Goal: Task Accomplishment & Management: Complete application form

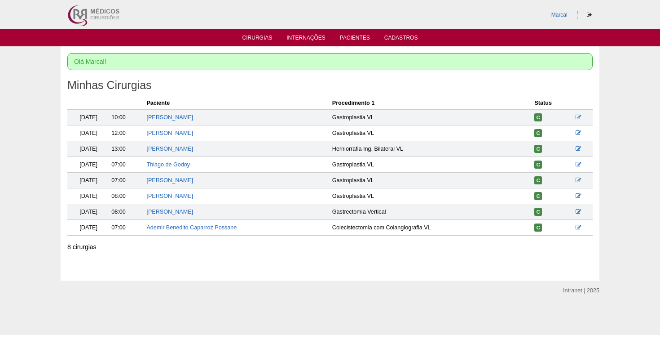
click at [261, 37] on link "Cirurgias" at bounding box center [258, 39] width 30 height 8
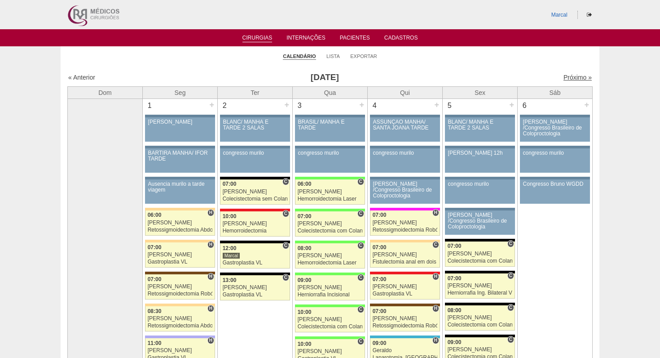
click at [575, 79] on link "Próximo »" at bounding box center [578, 77] width 28 height 7
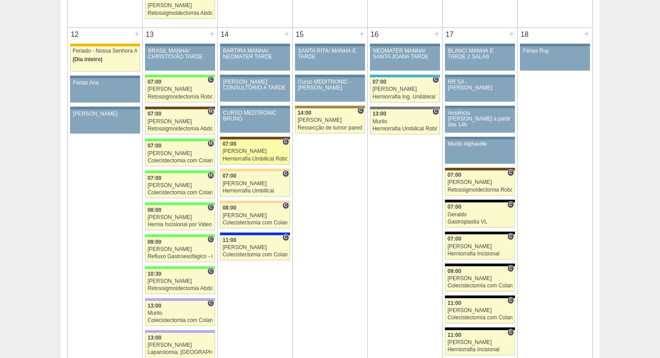
scroll to position [948, 0]
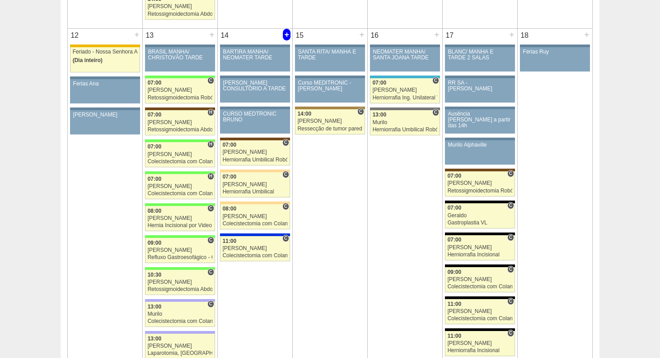
click at [288, 35] on div "+" at bounding box center [287, 35] width 8 height 12
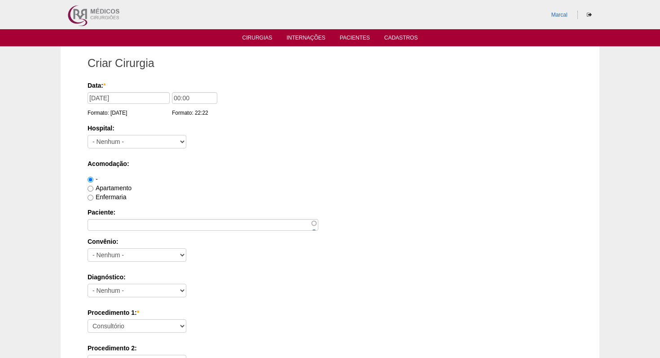
click at [91, 199] on input "Enfermaria" at bounding box center [91, 198] width 6 height 6
radio input "true"
select select "5"
click at [173, 98] on input "00:00" at bounding box center [194, 98] width 45 height 12
type input "07:00"
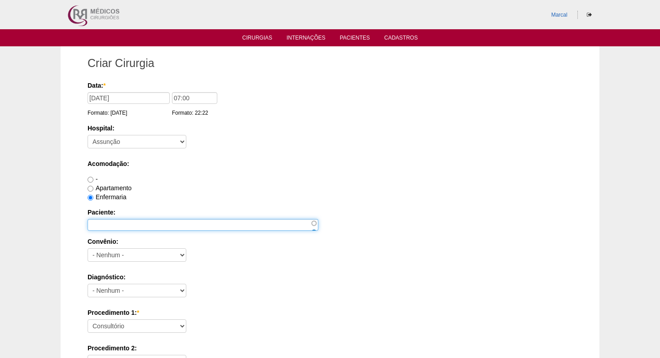
click at [99, 224] on input "Paciente:" at bounding box center [203, 225] width 231 height 12
type input "Ariane Cristine Bengivenga do Nascimento"
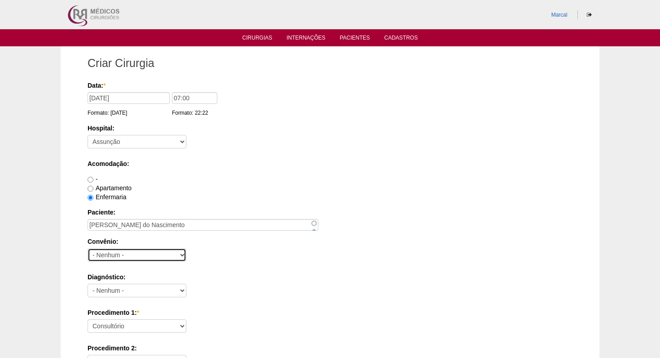
select select "25"
select select "3707"
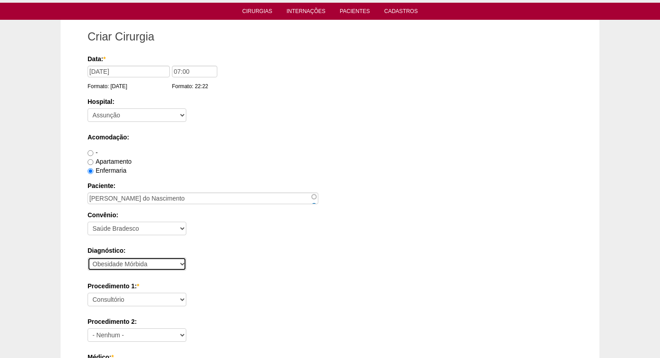
scroll to position [28, 0]
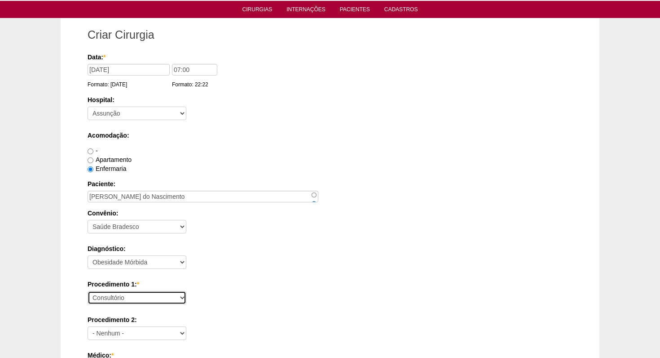
select select "3710"
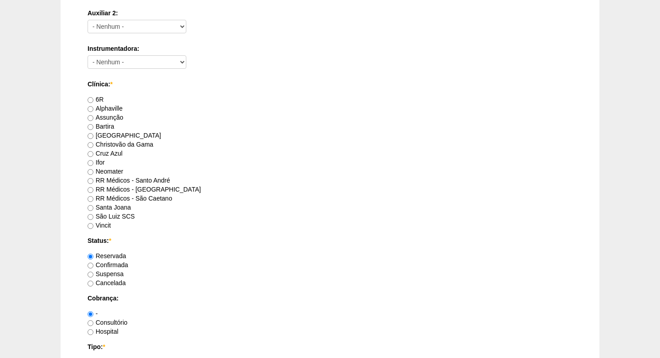
scroll to position [453, 0]
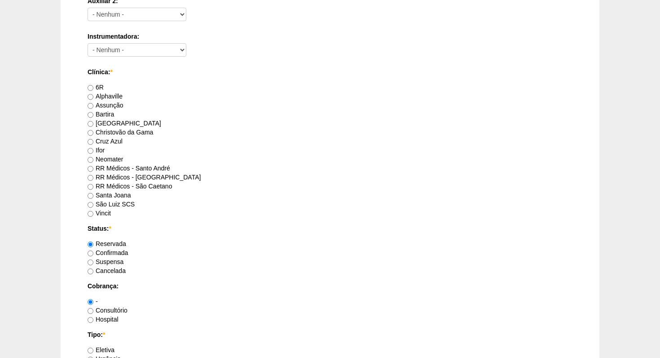
click at [91, 106] on input "Assunção" at bounding box center [91, 106] width 6 height 6
radio input "true"
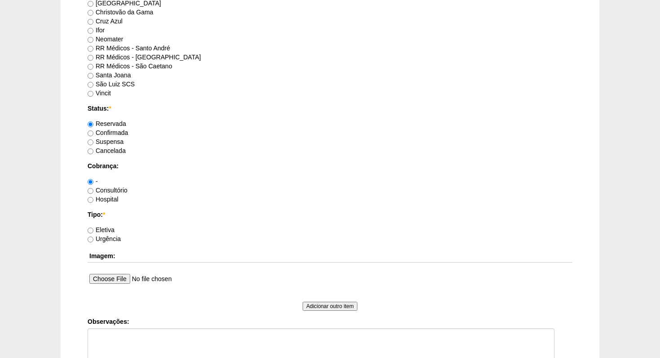
scroll to position [574, 0]
click at [92, 199] on input "Hospital" at bounding box center [91, 199] width 6 height 6
radio input "true"
click at [91, 230] on input "Eletiva" at bounding box center [91, 230] width 6 height 6
radio input "true"
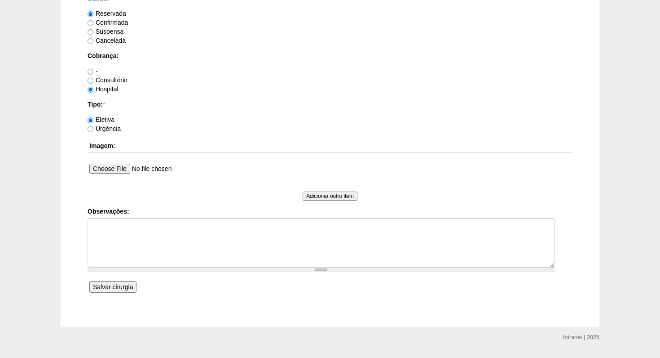
scroll to position [685, 0]
click at [115, 286] on input "Salvar cirurgia" at bounding box center [112, 285] width 47 height 12
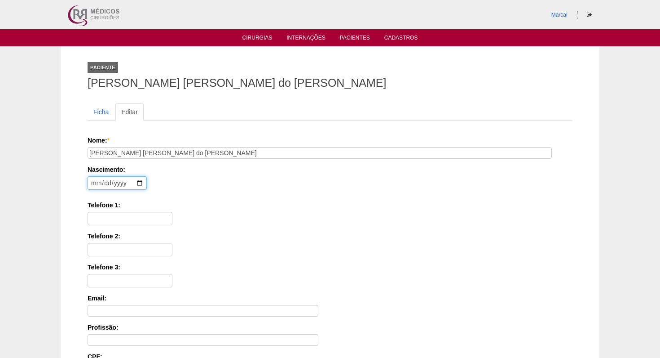
click at [97, 183] on input "date" at bounding box center [117, 182] width 59 height 13
click at [106, 183] on input "date" at bounding box center [117, 182] width 59 height 13
click at [120, 185] on input "date" at bounding box center [117, 182] width 59 height 13
type input "[DATE]"
click at [195, 208] on label "Telefone 1:" at bounding box center [330, 204] width 485 height 9
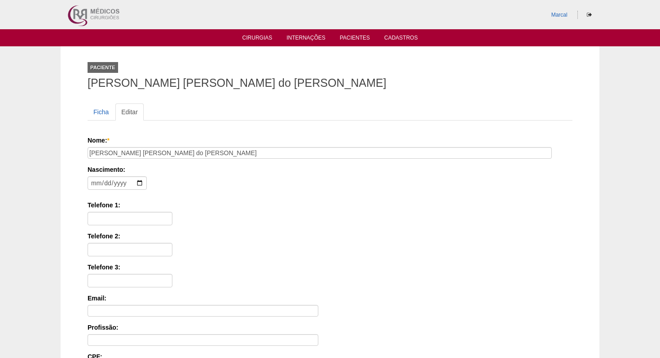
click at [173, 212] on input "Telefone 1:" at bounding box center [130, 218] width 85 height 13
click at [195, 208] on label "Telefone 1:" at bounding box center [330, 204] width 485 height 9
click at [173, 212] on input "Telefone 1:" at bounding box center [130, 218] width 85 height 13
type input "11 98998 0997"
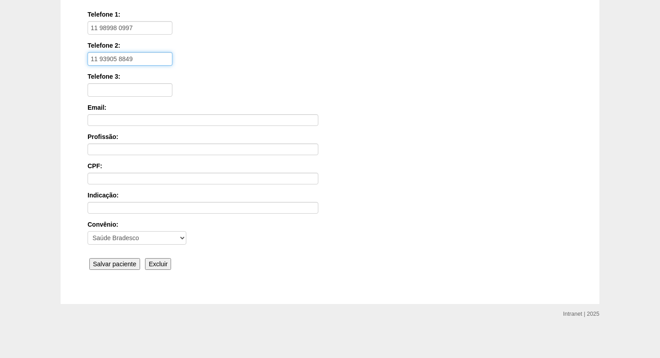
scroll to position [190, 0]
type input "11 93905 8849"
click at [120, 264] on input "Salvar paciente" at bounding box center [114, 264] width 51 height 12
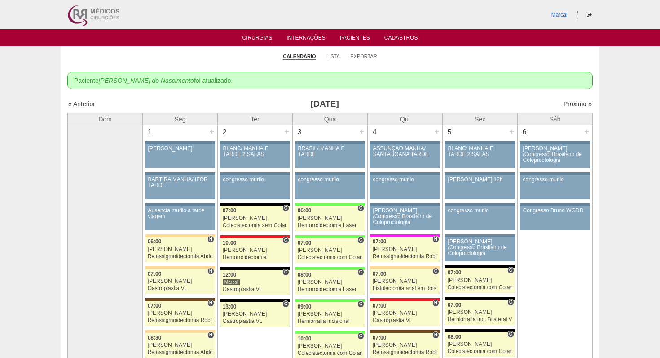
click at [579, 105] on link "Próximo »" at bounding box center [578, 103] width 28 height 7
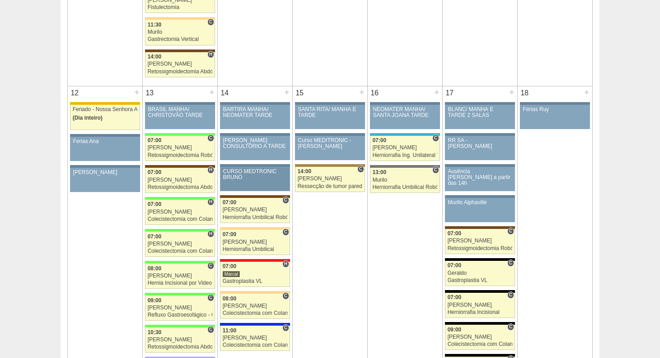
scroll to position [888, 0]
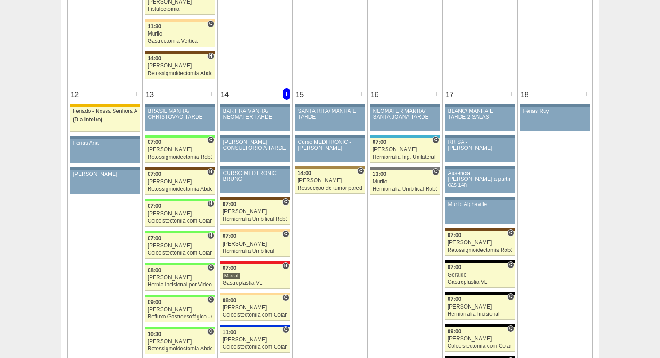
click at [287, 94] on div "+" at bounding box center [287, 94] width 8 height 12
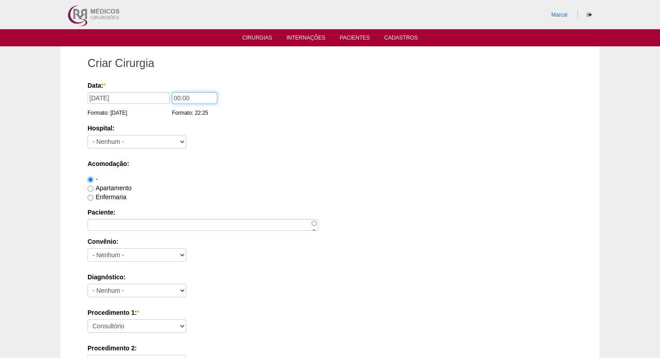
click at [172, 97] on input "00:00" at bounding box center [194, 98] width 45 height 12
type input "07:00"
select select "5"
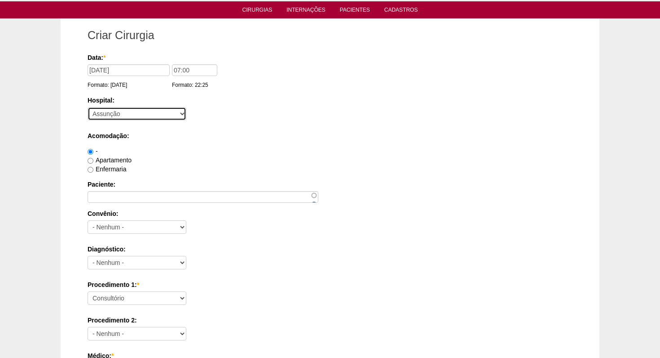
scroll to position [31, 0]
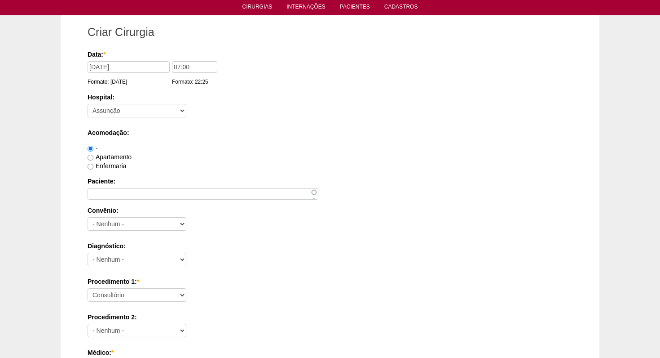
click at [92, 166] on input "Enfermaria" at bounding box center [91, 167] width 6 height 6
radio input "true"
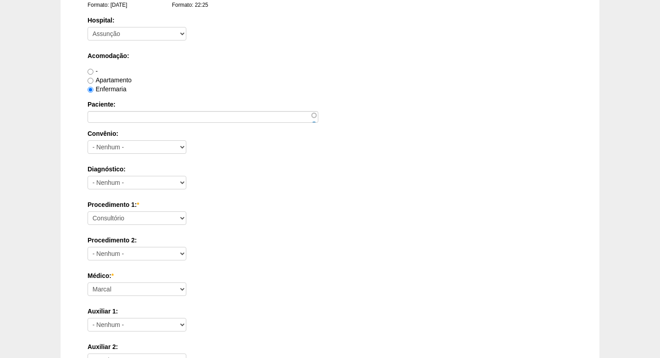
scroll to position [112, 0]
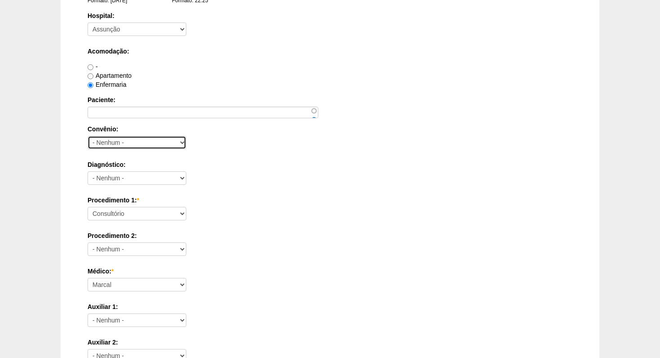
select select "25"
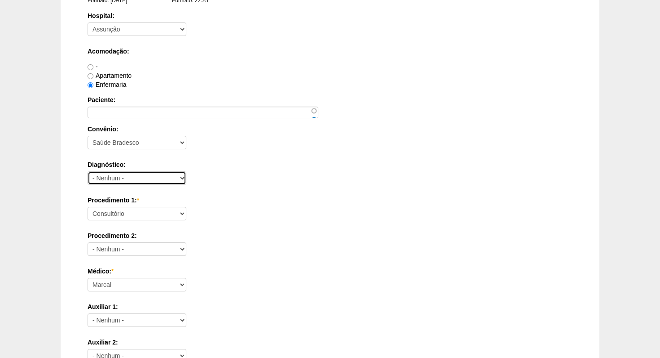
select select "3707"
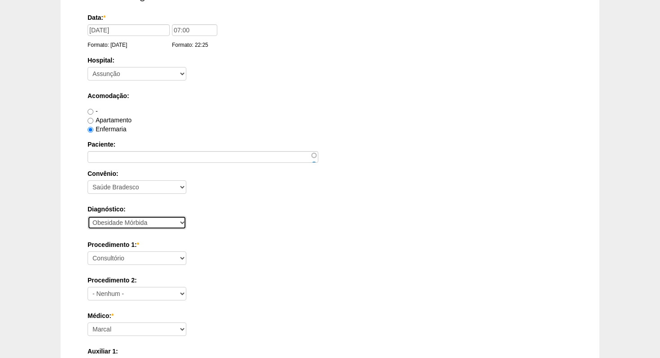
scroll to position [65, 0]
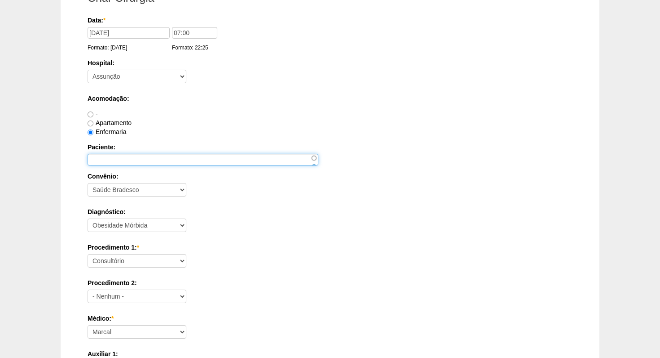
click at [102, 158] on input "Paciente:" at bounding box center [203, 160] width 231 height 12
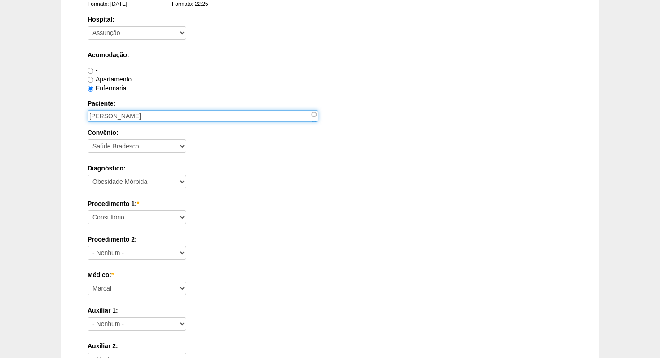
scroll to position [111, 0]
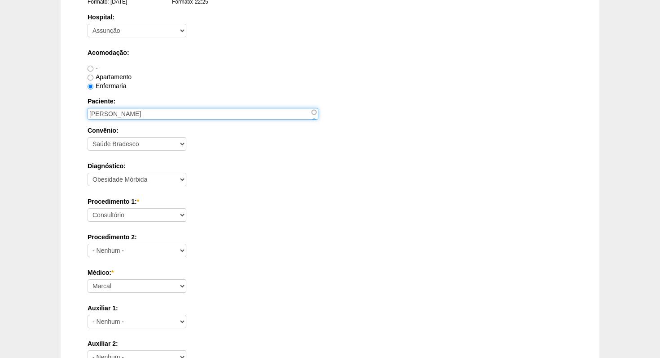
type input "[PERSON_NAME]"
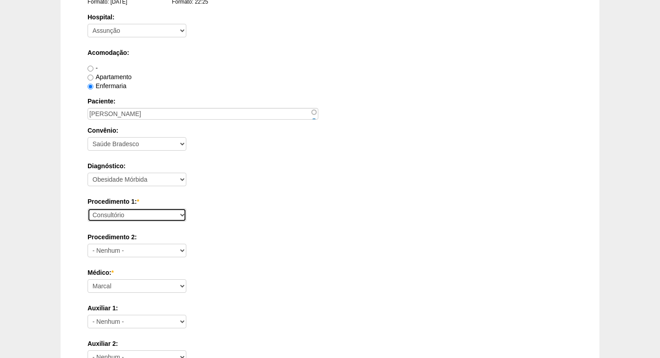
select select "3710"
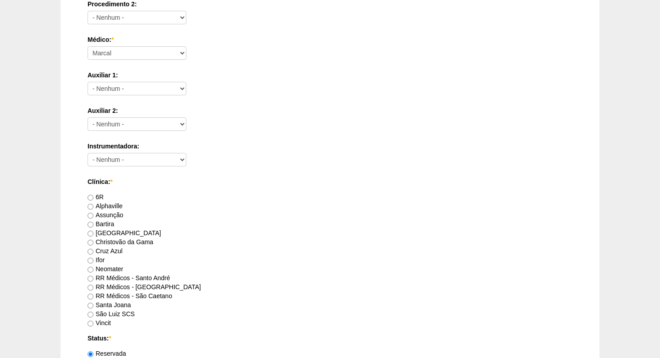
scroll to position [354, 0]
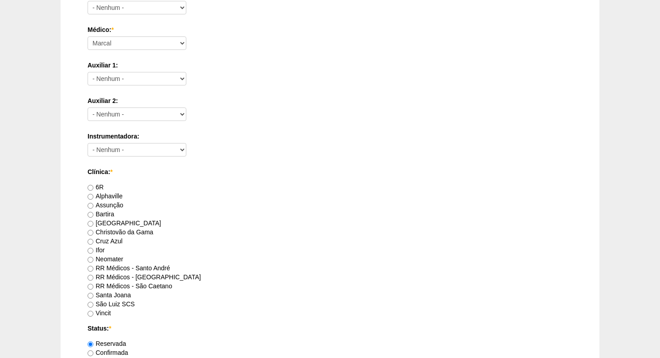
click at [90, 205] on input "Assunção" at bounding box center [91, 206] width 6 height 6
radio input "true"
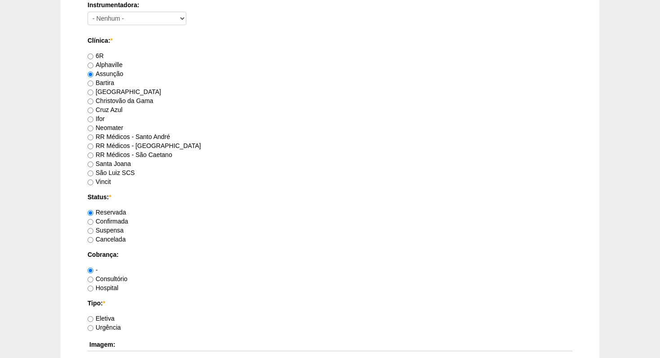
scroll to position [493, 0]
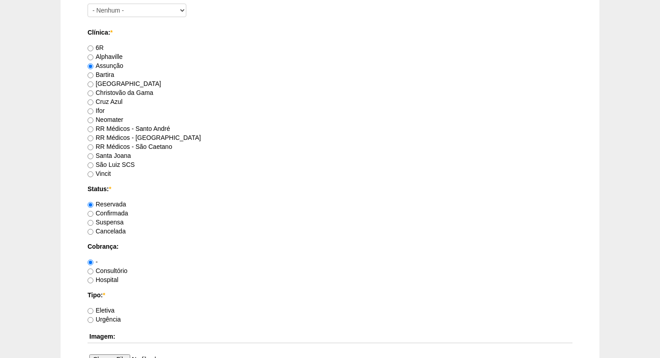
click at [91, 279] on input "Hospital" at bounding box center [91, 280] width 6 height 6
radio input "true"
click at [91, 310] on input "Eletiva" at bounding box center [91, 311] width 6 height 6
radio input "true"
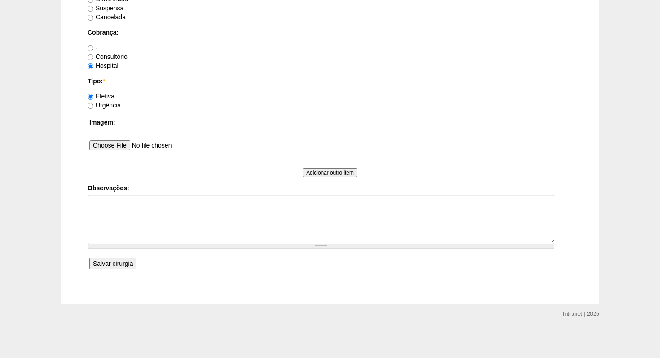
scroll to position [706, 0]
click at [107, 266] on input "Salvar cirurgia" at bounding box center [112, 264] width 47 height 12
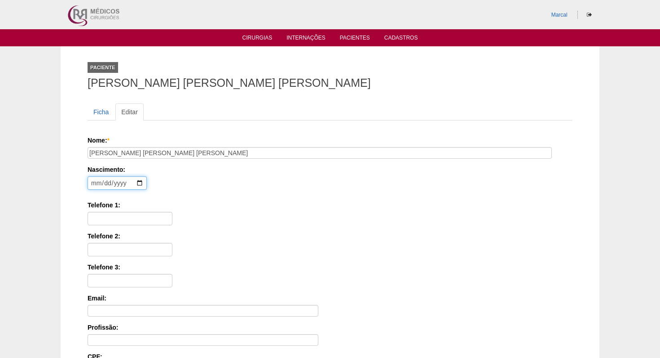
click at [98, 184] on input "date" at bounding box center [117, 182] width 59 height 13
click at [105, 184] on input "date" at bounding box center [117, 182] width 59 height 13
click at [118, 185] on input "date" at bounding box center [117, 182] width 59 height 13
type input "[DATE]"
click at [204, 192] on div "Nascimento: [DEMOGRAPHIC_DATA] Formato: [DATE]" at bounding box center [329, 179] width 482 height 29
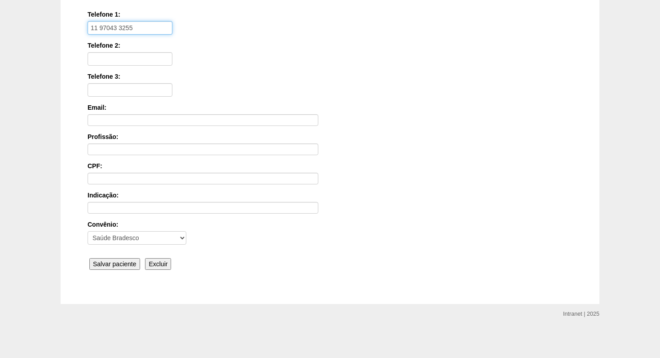
scroll to position [190, 0]
type input "11 97043 3255"
click at [120, 265] on input "Salvar paciente" at bounding box center [114, 264] width 51 height 12
